Goal: Task Accomplishment & Management: Manage account settings

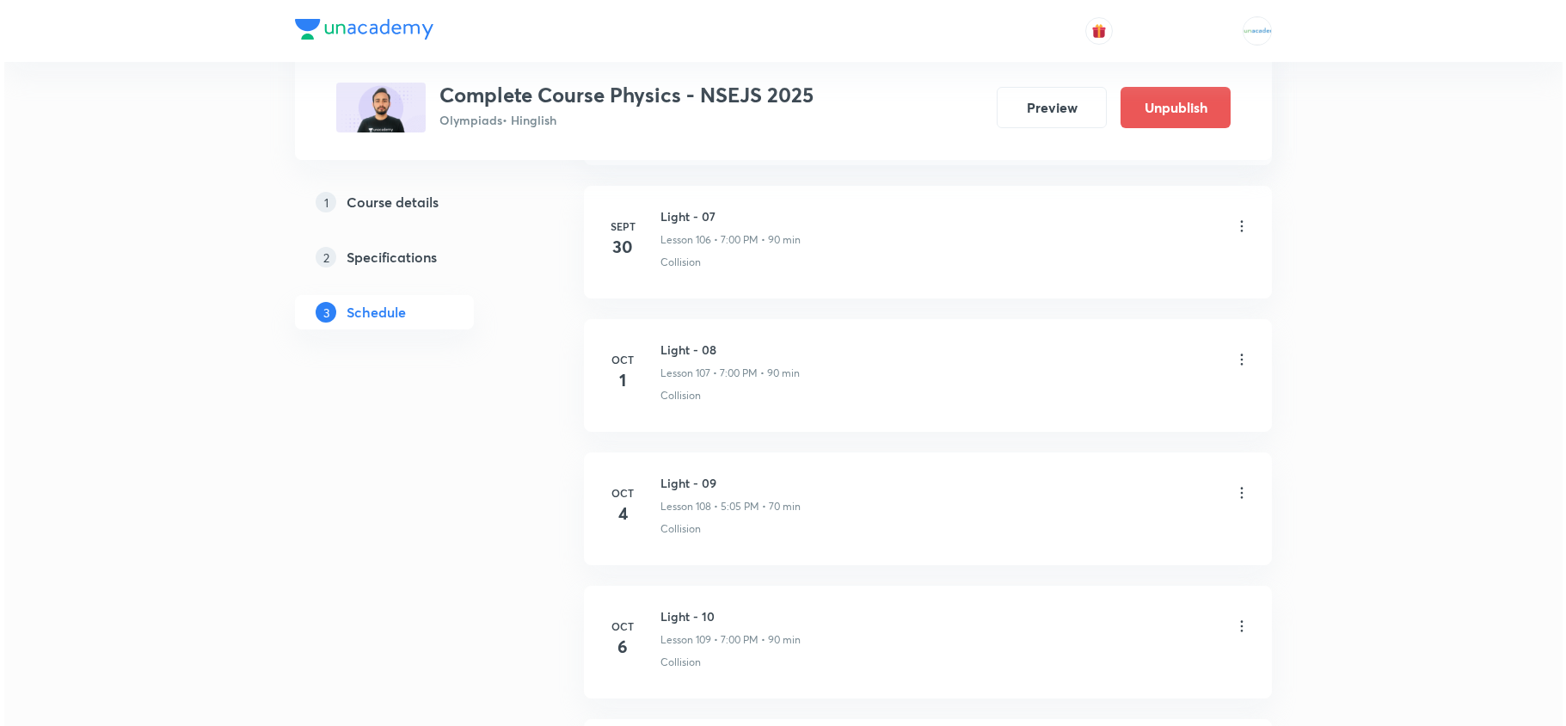
scroll to position [15300, 0]
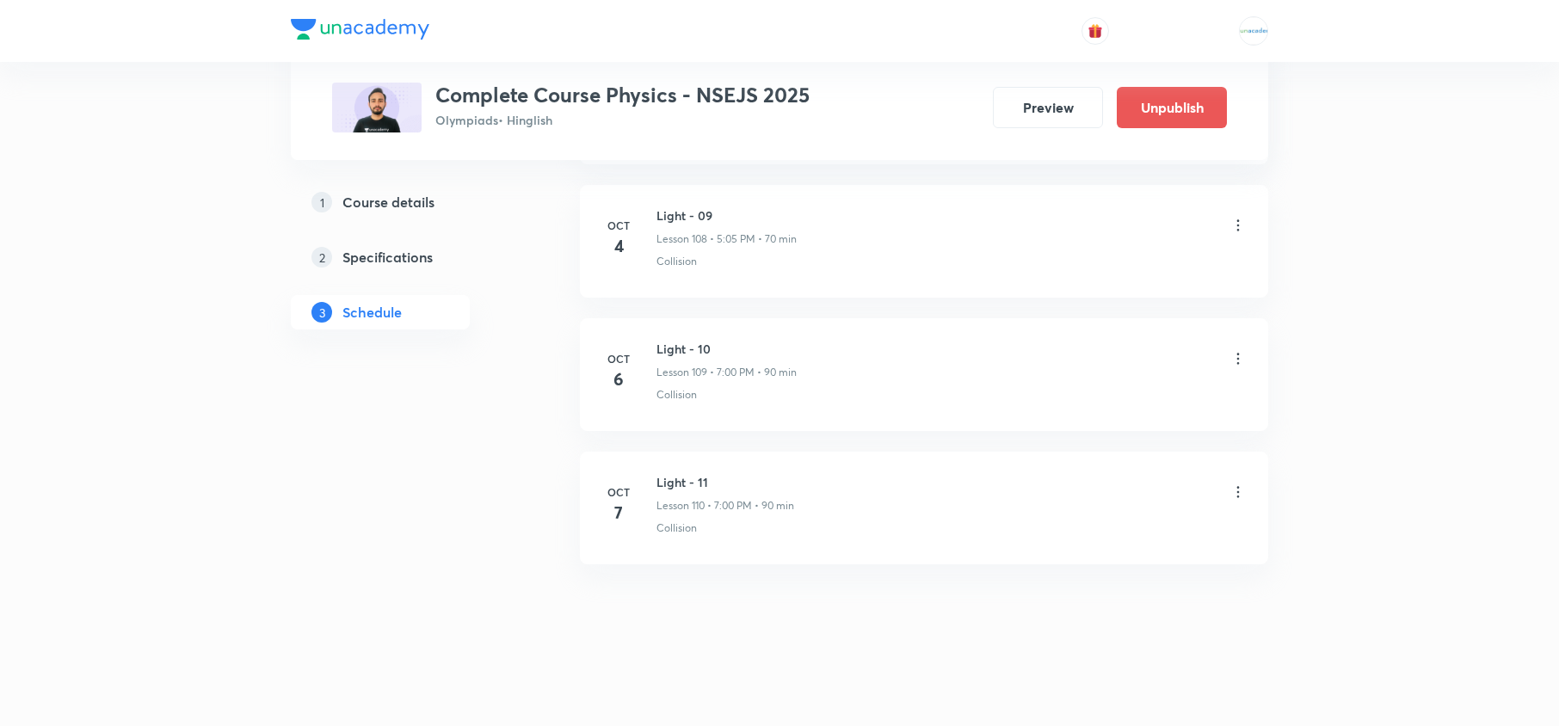
click at [1237, 495] on icon at bounding box center [1238, 491] width 3 height 11
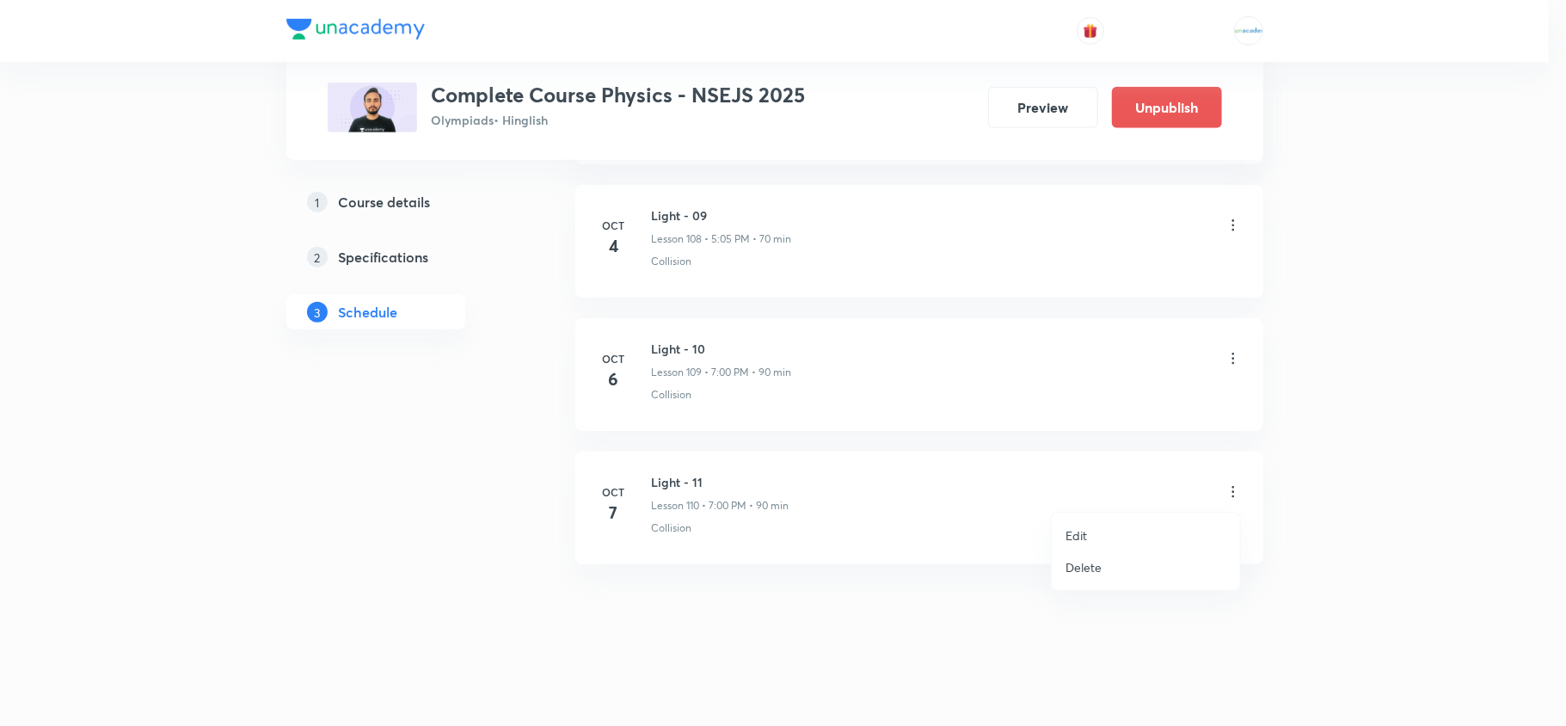
click at [1109, 527] on li "Edit" at bounding box center [1146, 536] width 188 height 32
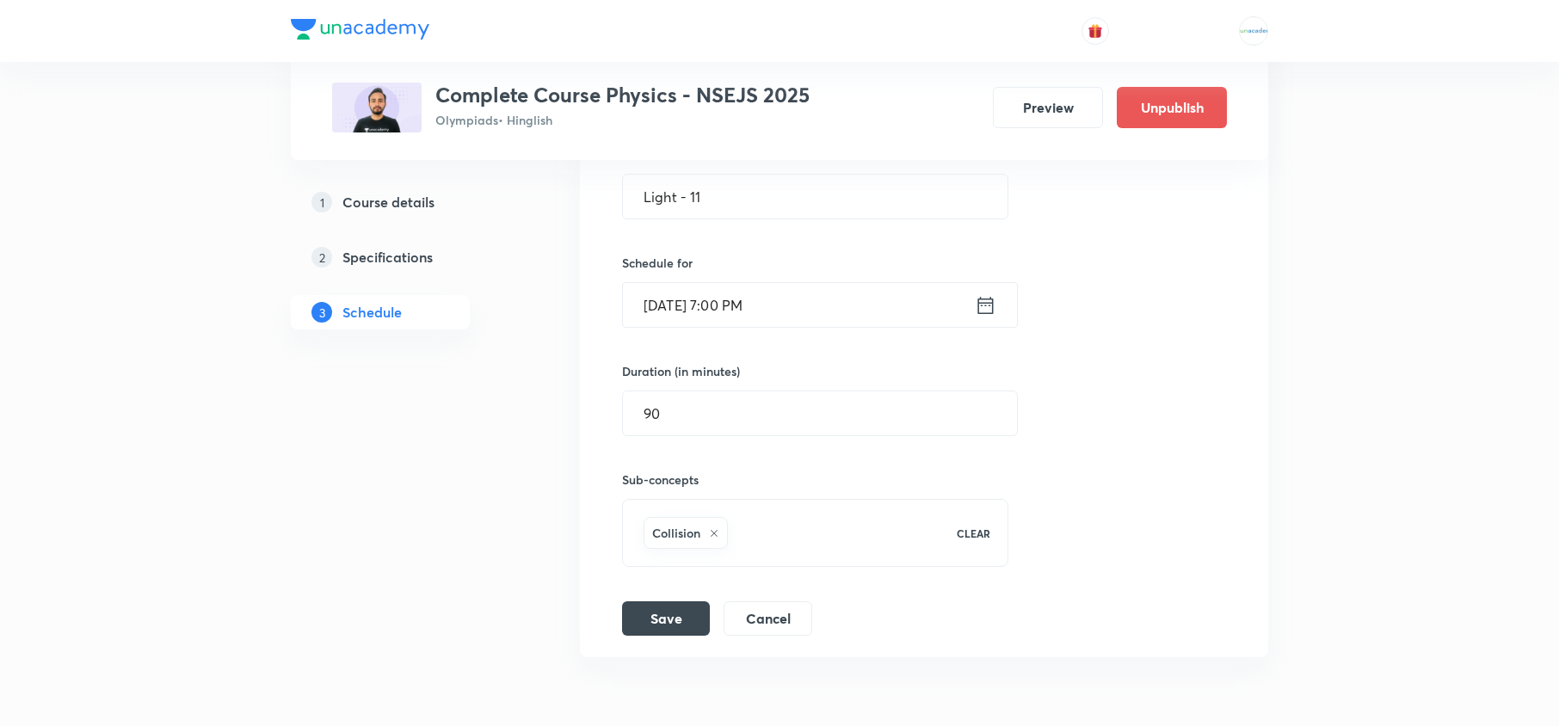
scroll to position [15008, 0]
click at [987, 318] on icon at bounding box center [986, 306] width 22 height 24
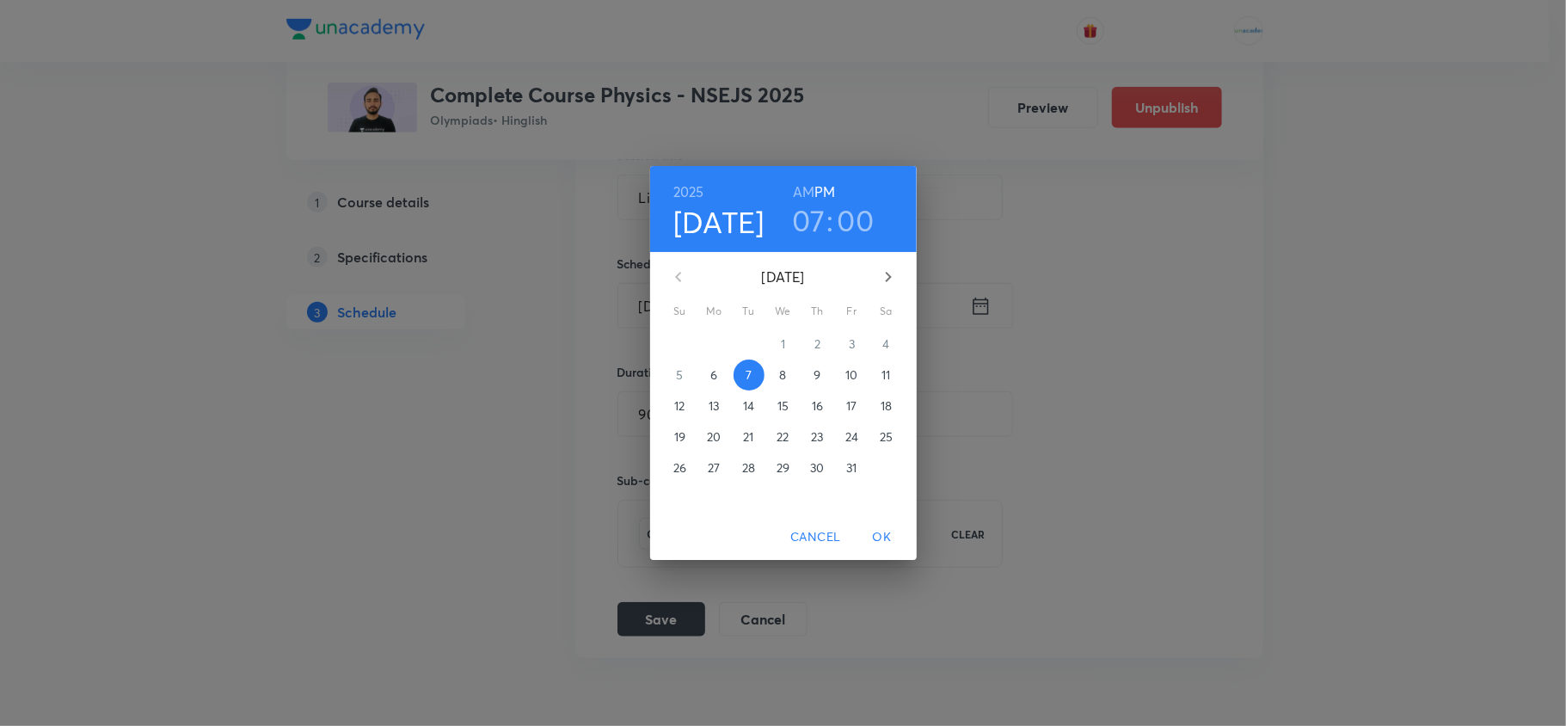
click at [781, 378] on p "8" at bounding box center [782, 374] width 7 height 17
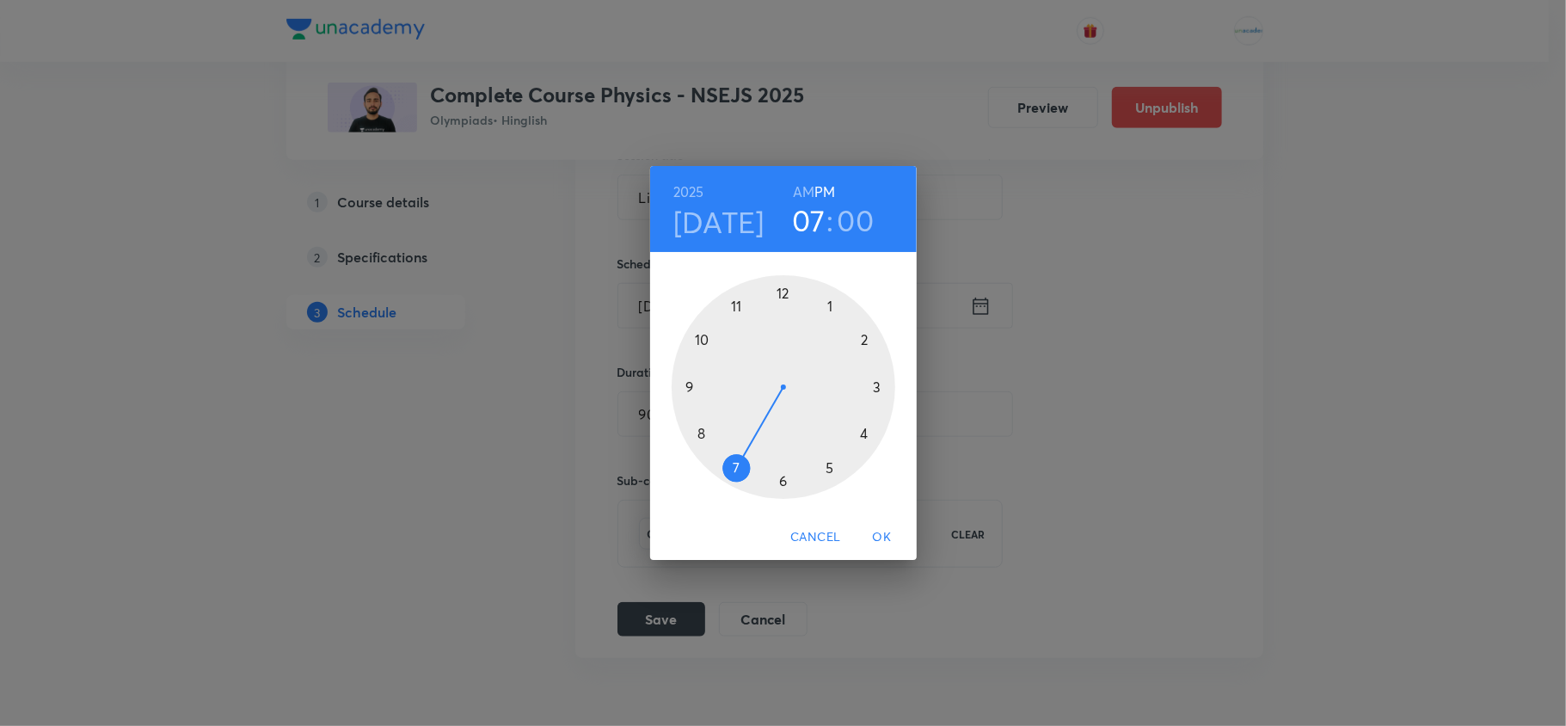
click at [874, 527] on span "OK" at bounding box center [882, 537] width 41 height 22
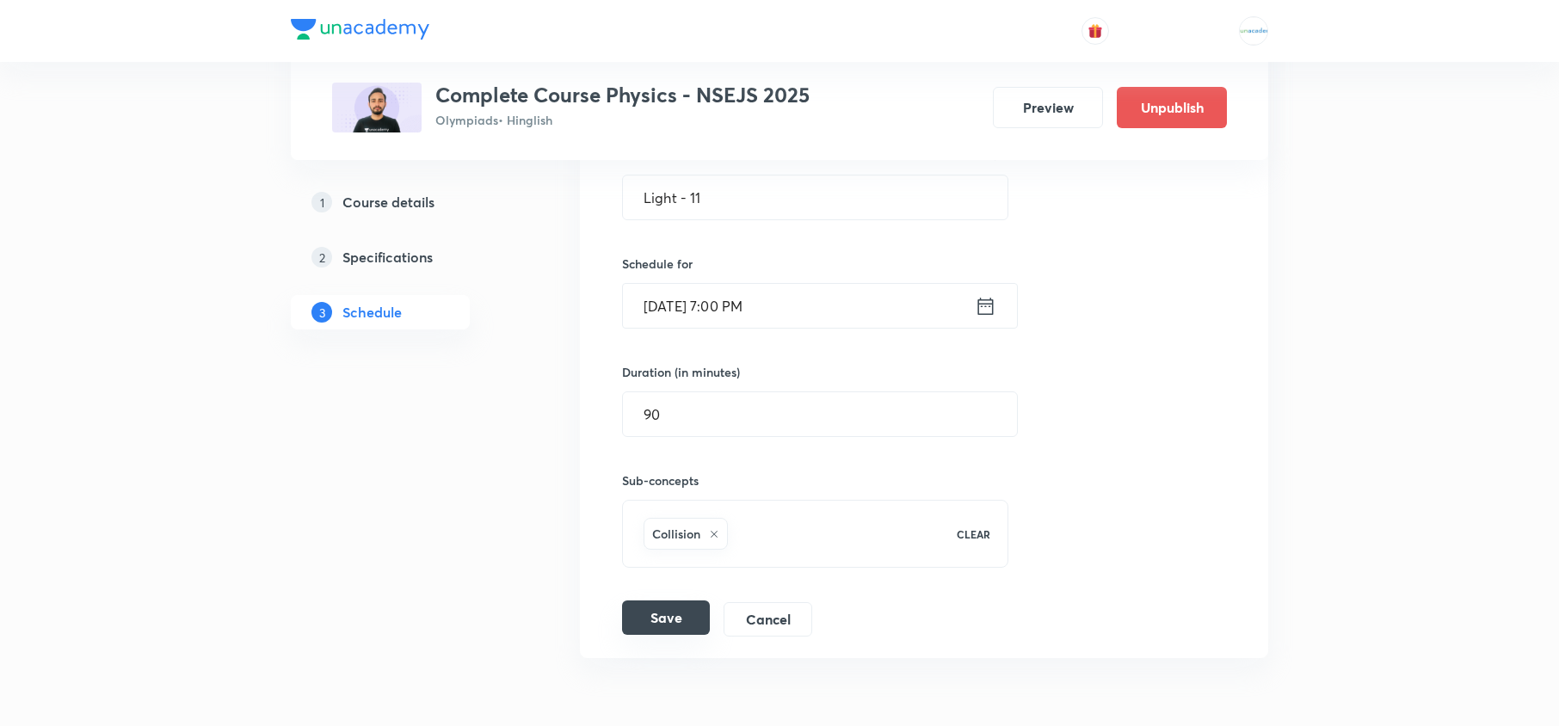
click at [669, 635] on button "Save" at bounding box center [666, 617] width 88 height 34
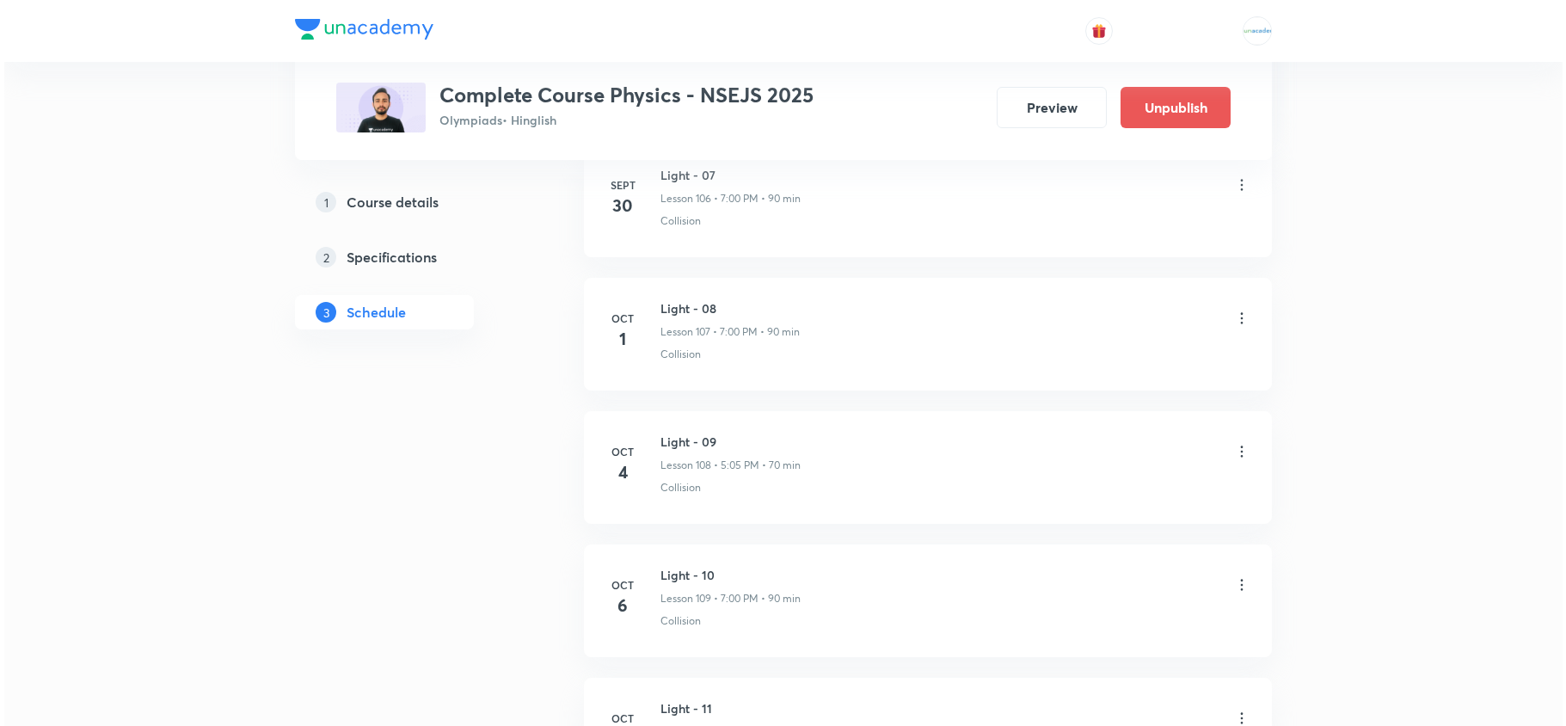
scroll to position [15300, 0]
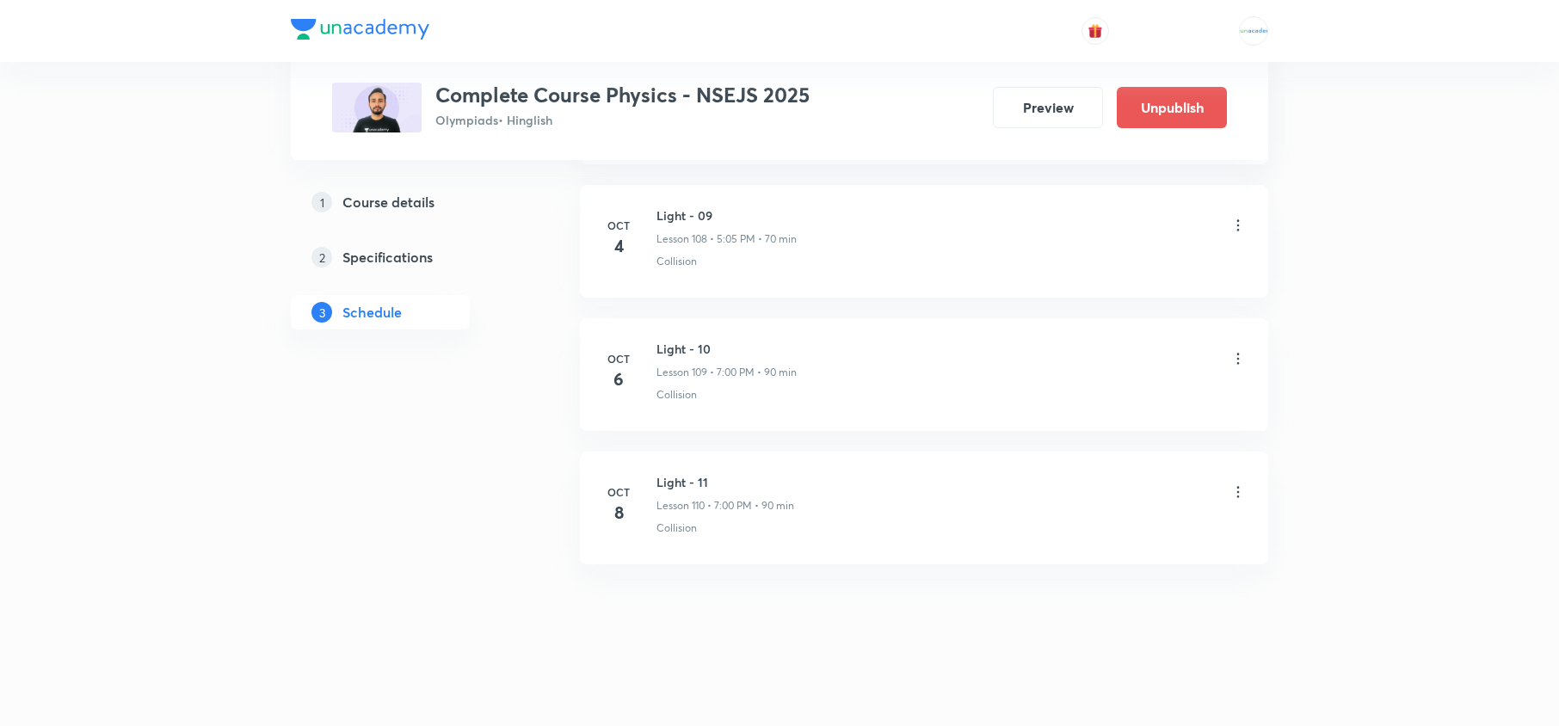
click at [1229, 354] on icon at bounding box center [1237, 358] width 17 height 17
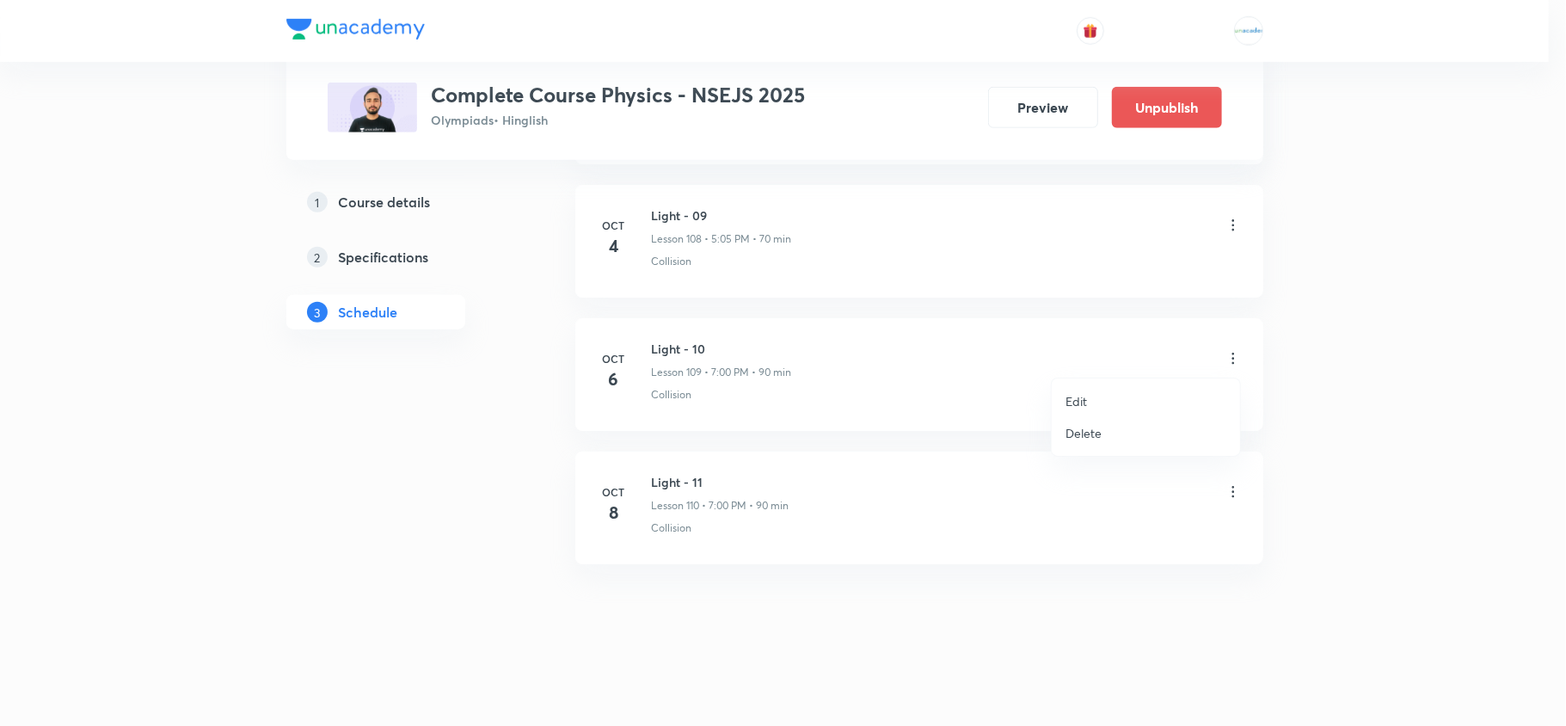
click at [1112, 394] on li "Edit" at bounding box center [1146, 401] width 188 height 32
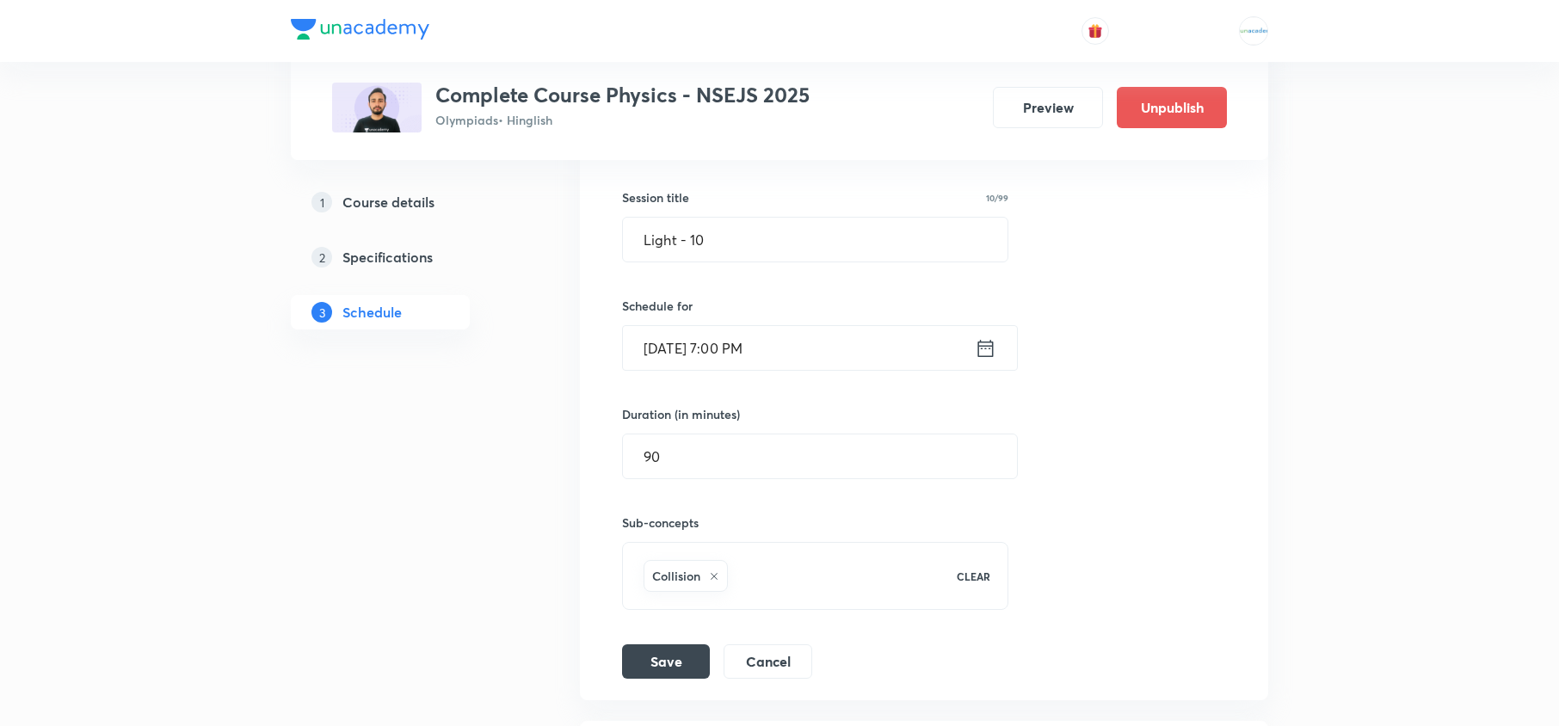
scroll to position [14832, 0]
click at [988, 361] on icon at bounding box center [986, 349] width 22 height 24
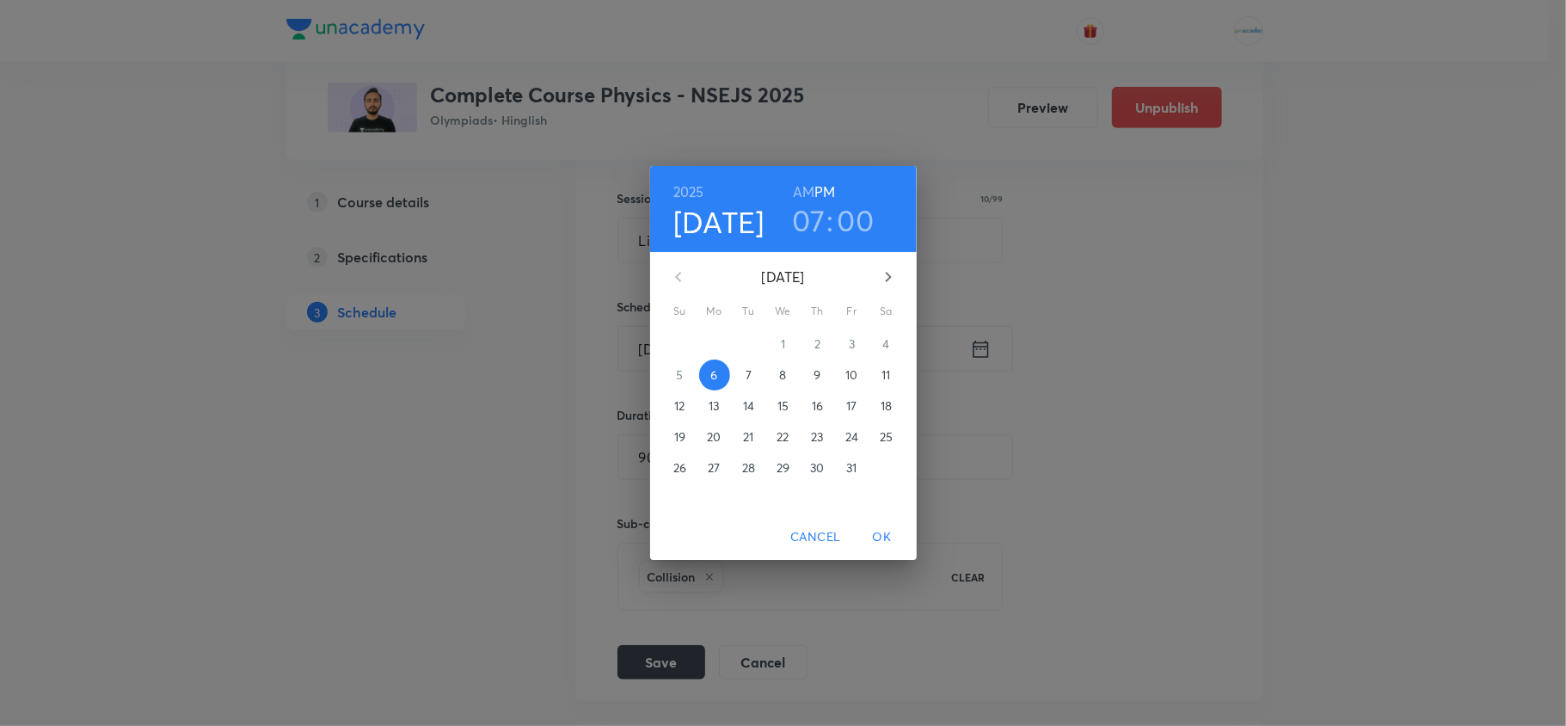
click at [743, 366] on span "7" at bounding box center [749, 374] width 31 height 17
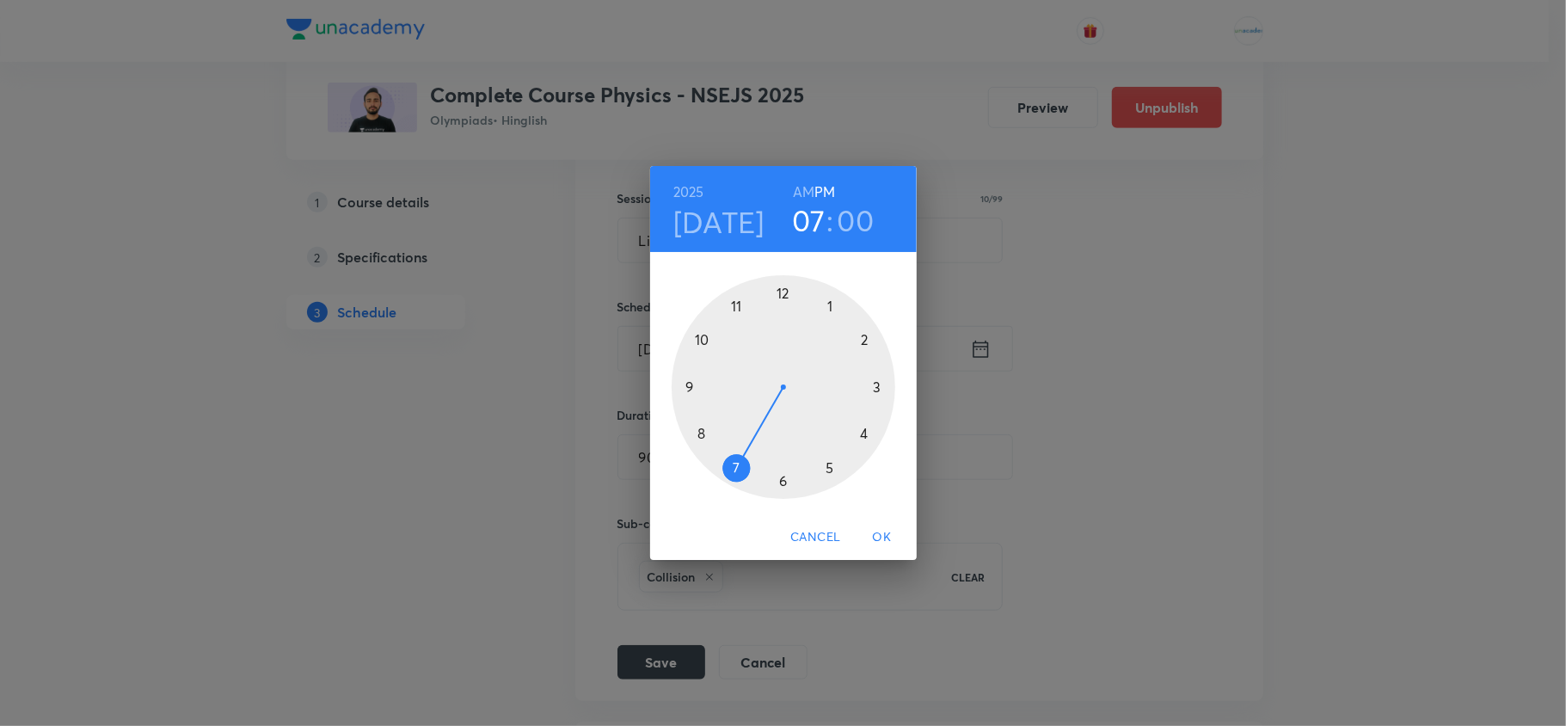
click at [874, 533] on span "OK" at bounding box center [882, 537] width 41 height 22
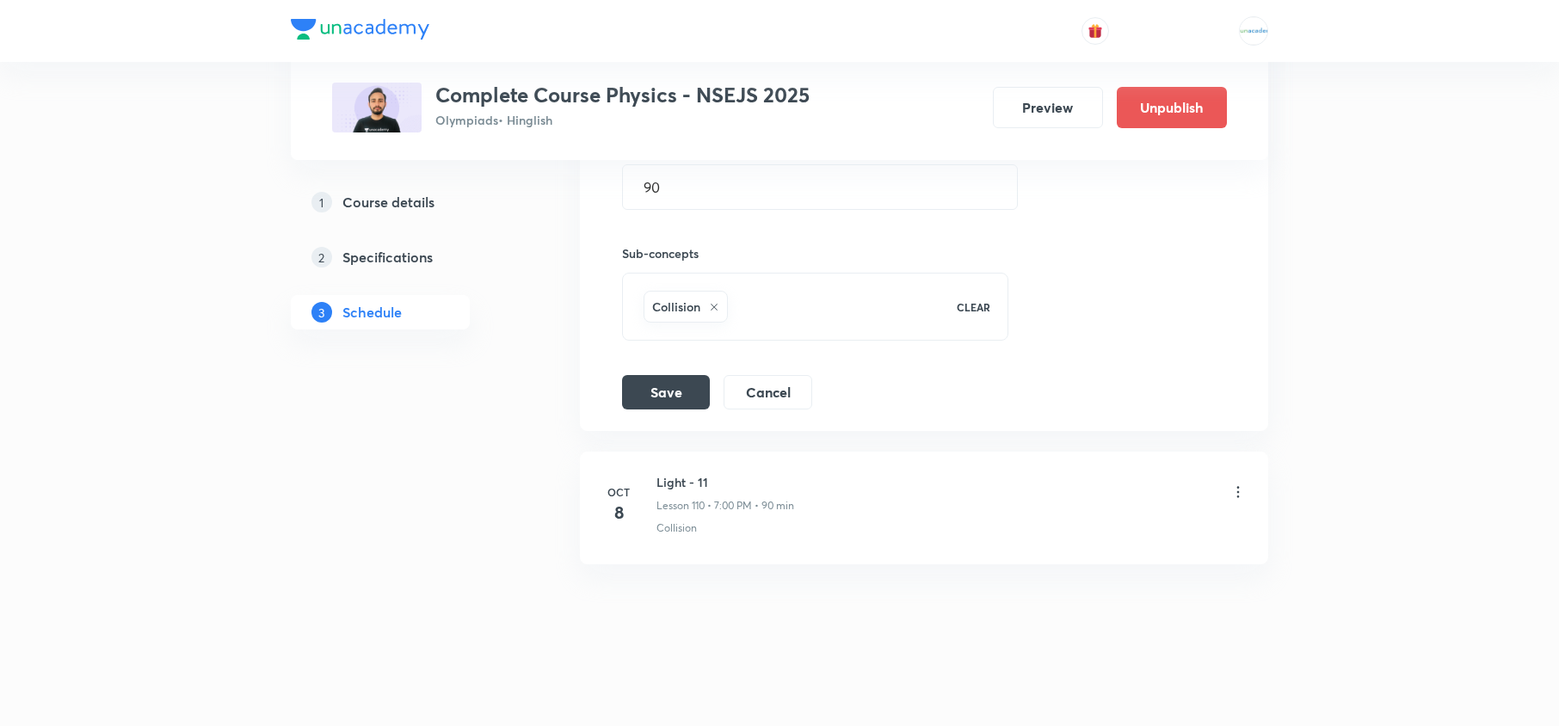
scroll to position [15167, 0]
click at [661, 399] on button "Save" at bounding box center [666, 390] width 88 height 34
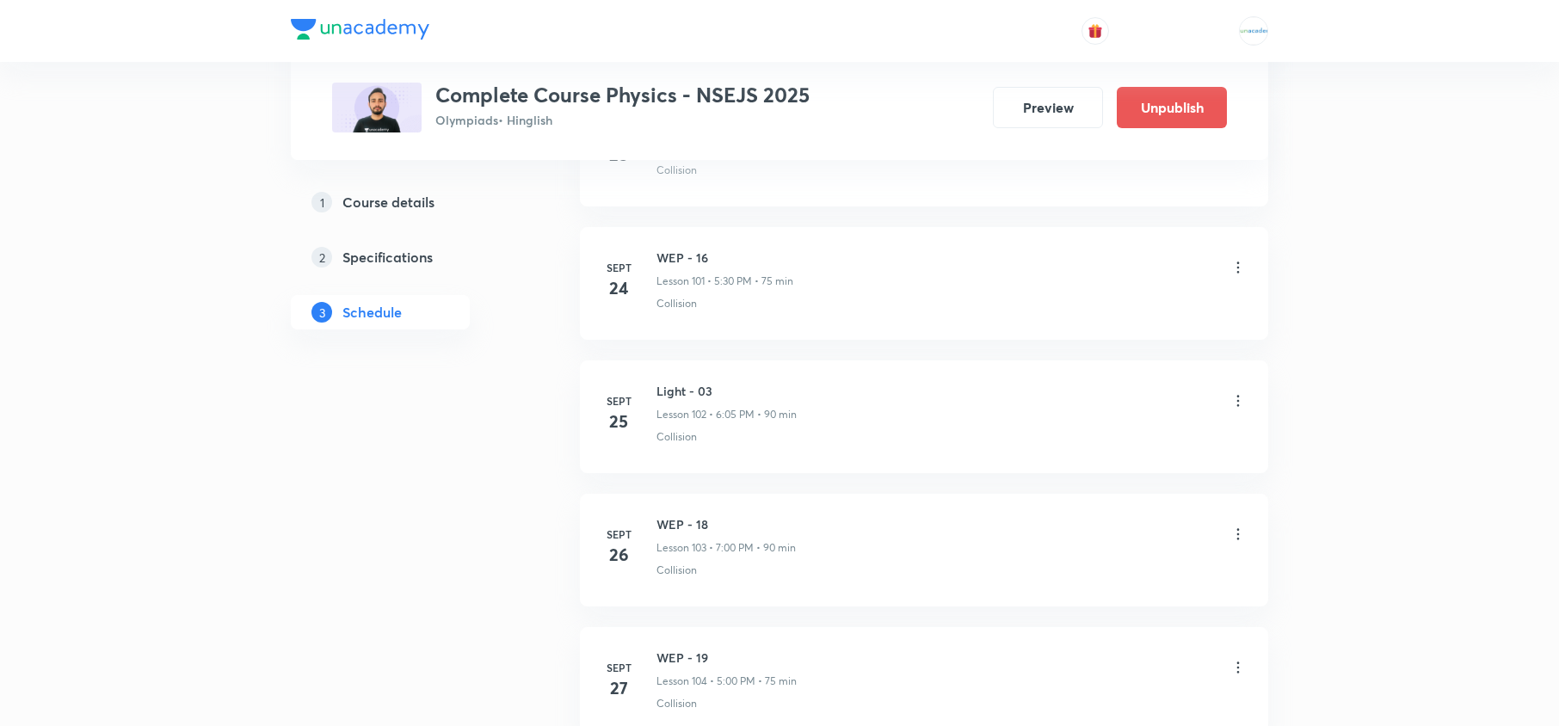
scroll to position [15300, 0]
